Goal: Check status: Check status

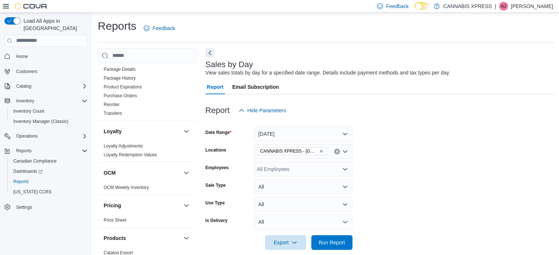
scroll to position [404, 0]
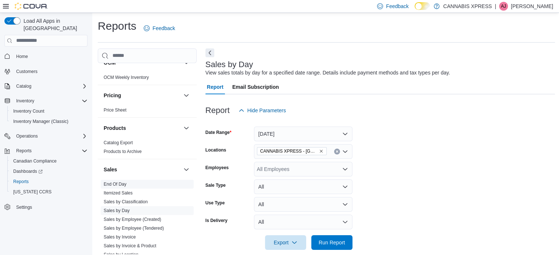
click at [120, 185] on link "End Of Day" at bounding box center [115, 184] width 23 height 5
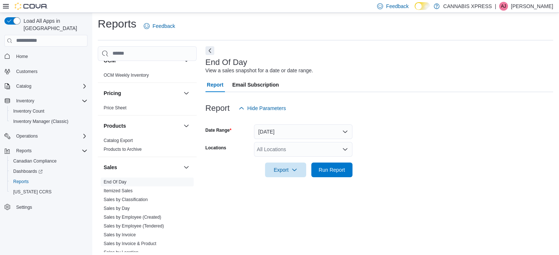
scroll to position [5, 0]
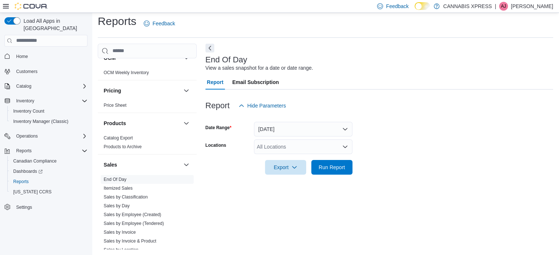
click at [342, 144] on icon "Open list of options" at bounding box center [345, 147] width 6 height 6
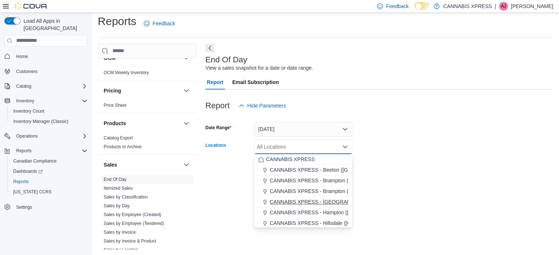
click at [334, 203] on span "CANNABIS XPRESS - [GEOGRAPHIC_DATA] ([GEOGRAPHIC_DATA])" at bounding box center [352, 201] width 165 height 7
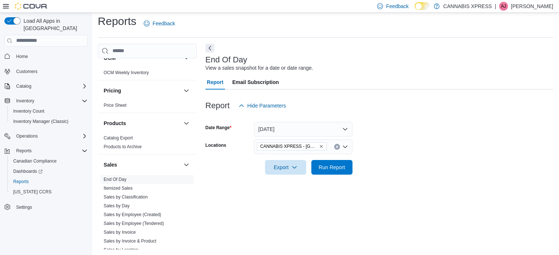
drag, startPoint x: 481, startPoint y: 183, endPoint x: 415, endPoint y: 167, distance: 68.0
click at [481, 182] on div at bounding box center [379, 179] width 348 height 9
click at [332, 168] on span "Run Report" at bounding box center [332, 167] width 26 height 7
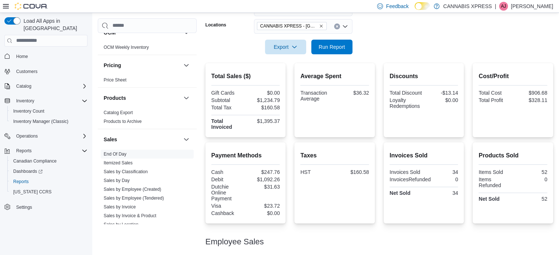
scroll to position [152, 0]
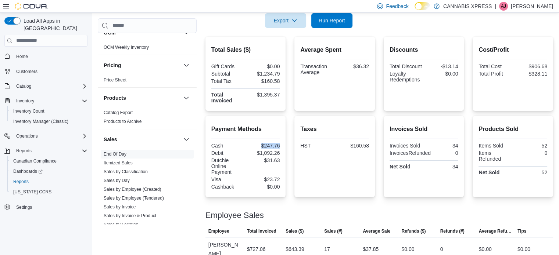
drag, startPoint x: 262, startPoint y: 143, endPoint x: 282, endPoint y: 147, distance: 20.0
click at [282, 147] on div "Payment Methods Cash $247.76 Debit $1,092.26 Dutchie Online Payment $31.63 Visa…" at bounding box center [245, 156] width 80 height 81
copy div "$247.76"
